Goal: Transaction & Acquisition: Purchase product/service

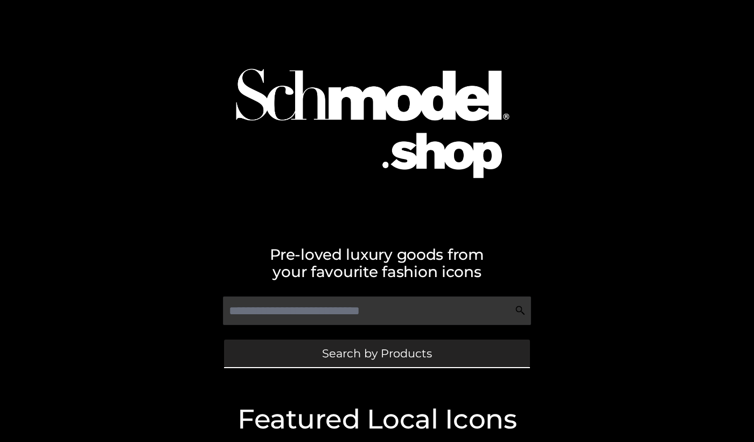
click at [313, 353] on link "Search by Products" at bounding box center [377, 352] width 306 height 27
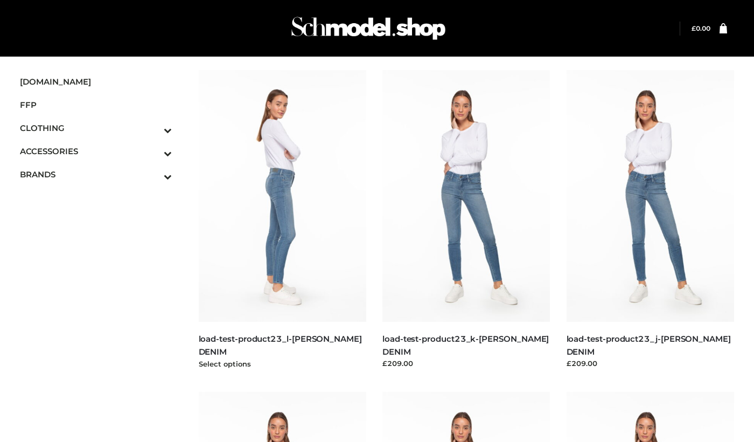
click at [302, 241] on img at bounding box center [283, 196] width 168 height 252
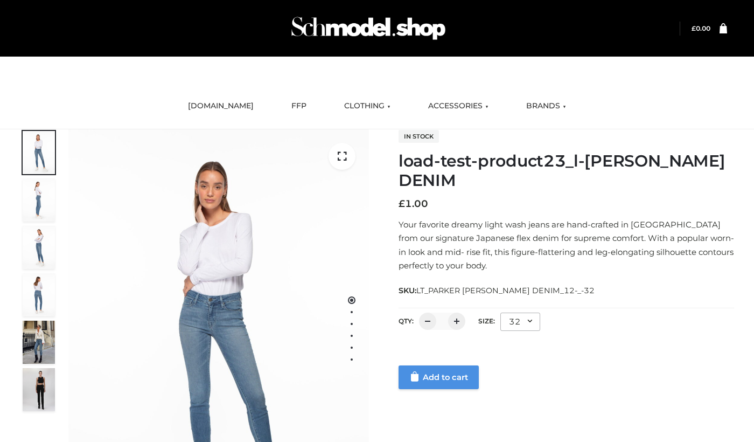
click at [439, 372] on link "Add to cart" at bounding box center [439, 377] width 80 height 24
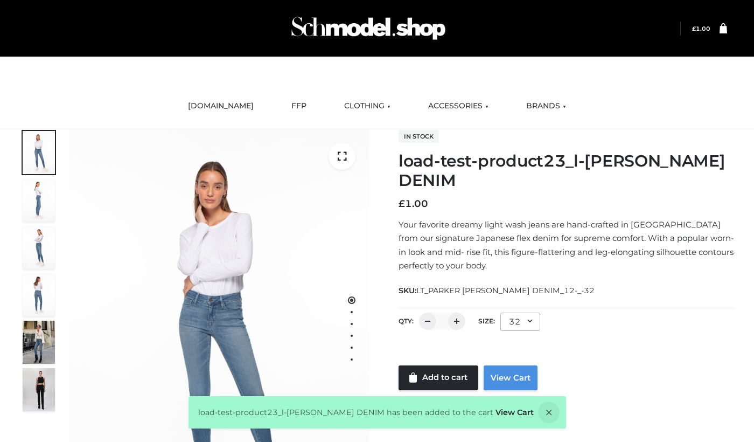
click at [502, 375] on link "View Cart" at bounding box center [511, 377] width 54 height 25
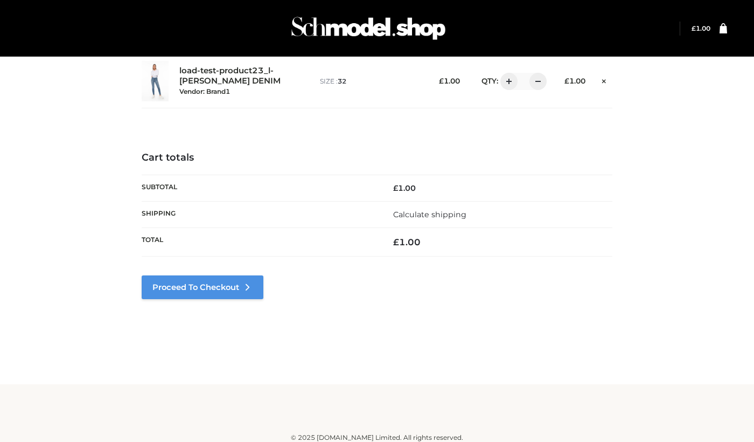
click at [197, 293] on link "Proceed to Checkout" at bounding box center [203, 287] width 122 height 24
